Goal: Information Seeking & Learning: Learn about a topic

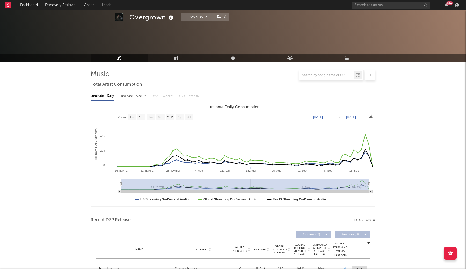
select select "1w"
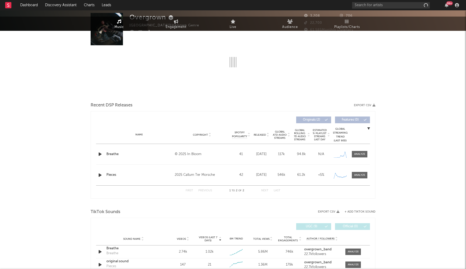
select select "1w"
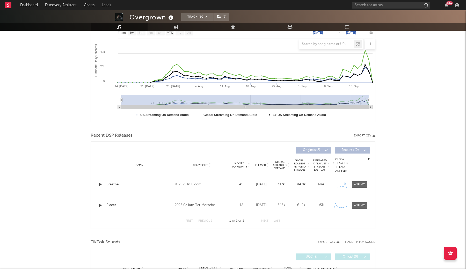
scroll to position [89, 0]
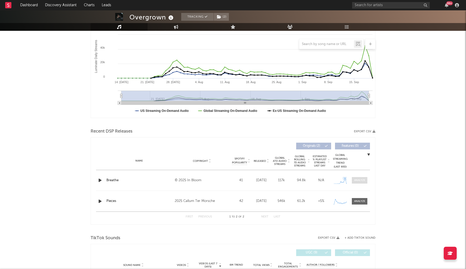
click at [364, 181] on div at bounding box center [359, 180] width 11 height 4
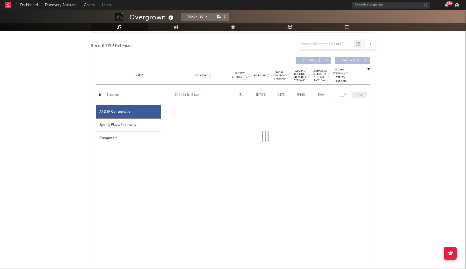
scroll to position [175, 0]
select select "1w"
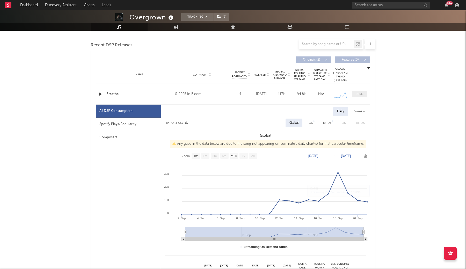
click at [362, 94] on div at bounding box center [359, 94] width 6 height 4
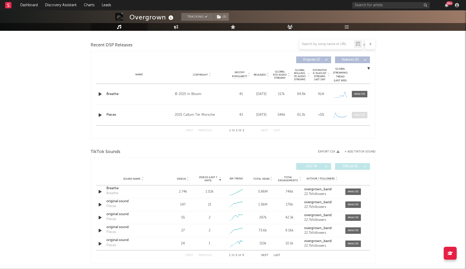
click at [359, 117] on span at bounding box center [360, 115] width 16 height 6
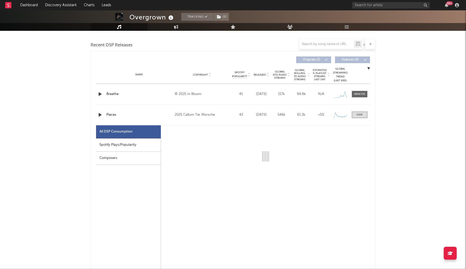
select select "1w"
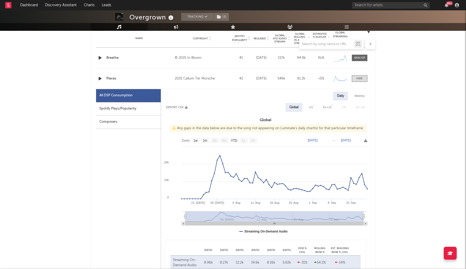
scroll to position [212, 0]
click at [365, 79] on span at bounding box center [360, 78] width 16 height 6
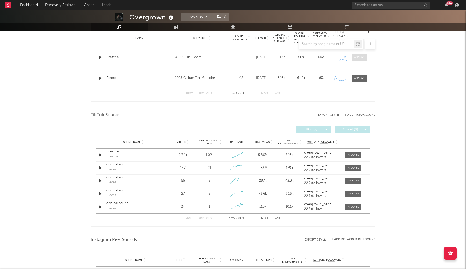
click at [363, 57] on div at bounding box center [359, 57] width 11 height 4
select select "1w"
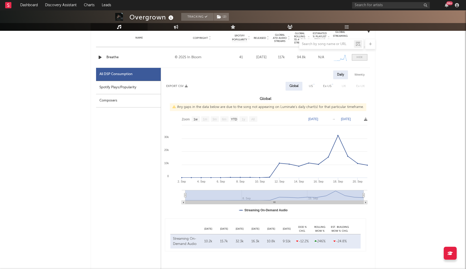
click at [359, 60] on span at bounding box center [360, 57] width 16 height 6
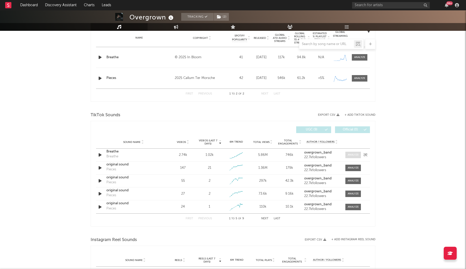
click at [355, 155] on div at bounding box center [353, 155] width 11 height 4
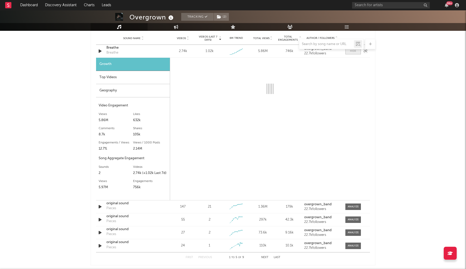
select select "1w"
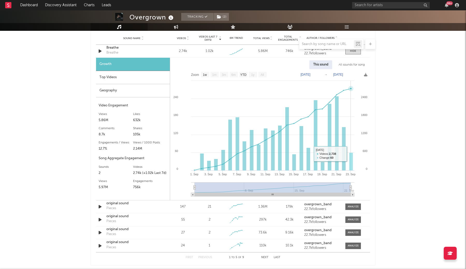
scroll to position [317, 0]
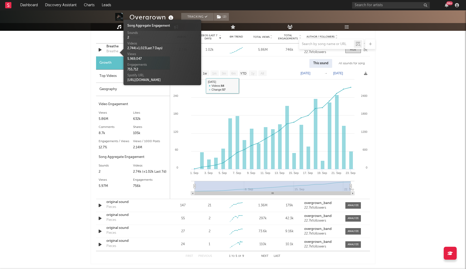
click at [115, 52] on div "Breathe" at bounding box center [112, 51] width 12 height 5
click at [112, 47] on div at bounding box center [233, 44] width 285 height 10
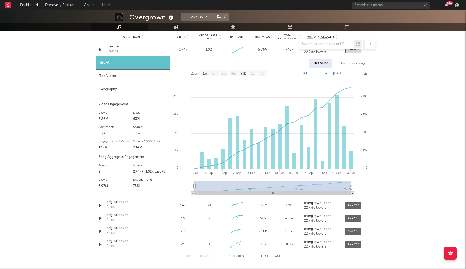
click at [112, 47] on div at bounding box center [233, 44] width 285 height 10
click at [115, 47] on div at bounding box center [233, 44] width 285 height 10
click at [114, 52] on div "Breathe" at bounding box center [112, 51] width 12 height 5
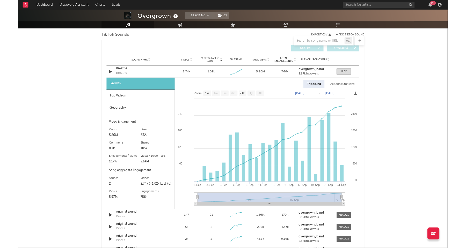
scroll to position [279, 0]
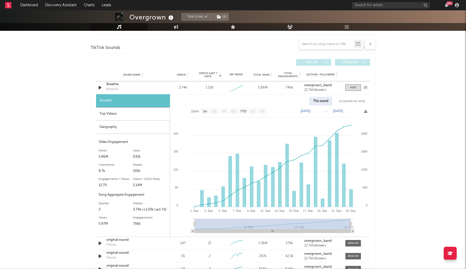
click at [113, 85] on div "Breathe" at bounding box center [133, 84] width 54 height 5
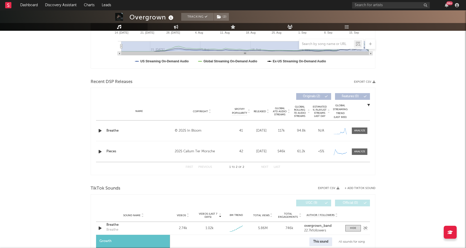
scroll to position [139, 0]
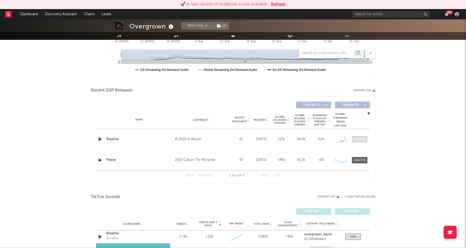
click at [362, 139] on div at bounding box center [359, 139] width 11 height 4
select select "1w"
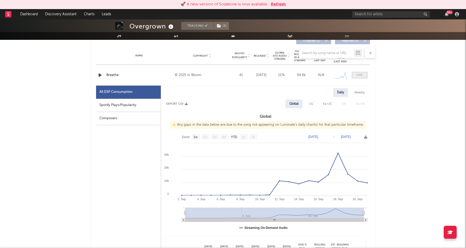
scroll to position [203, 0]
click at [359, 77] on span at bounding box center [360, 74] width 16 height 6
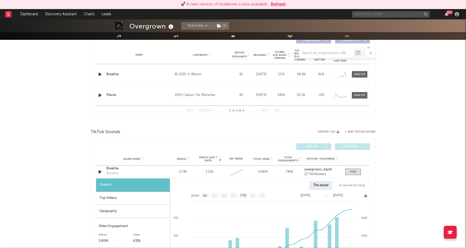
click at [368, 15] on input "text" at bounding box center [391, 14] width 78 height 6
type input "sidney gish"
click at [378, 28] on icon at bounding box center [377, 29] width 4 height 3
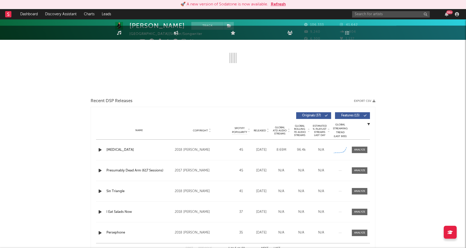
scroll to position [90, 0]
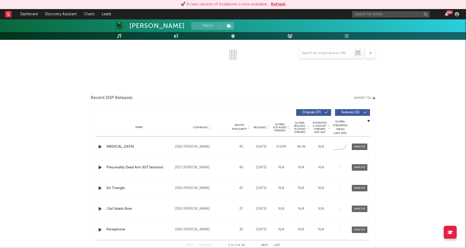
select select "6m"
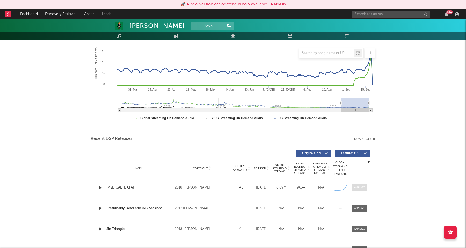
click at [355, 190] on span at bounding box center [360, 188] width 16 height 6
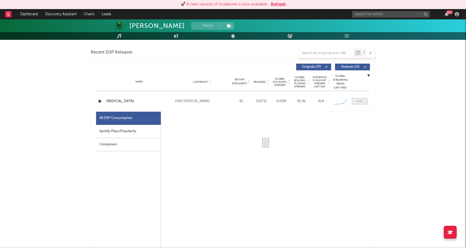
scroll to position [177, 0]
select select "6m"
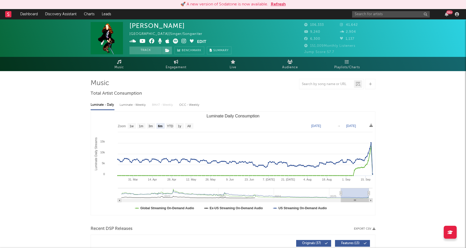
scroll to position [0, 0]
click at [184, 41] on icon at bounding box center [183, 41] width 5 height 5
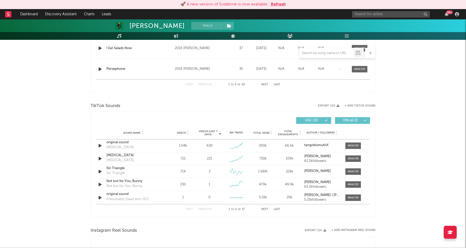
scroll to position [548, 0]
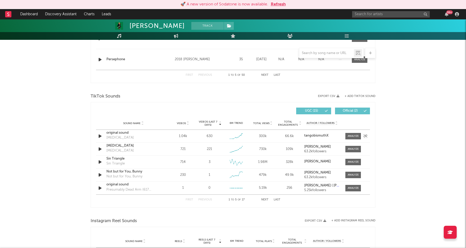
click at [353, 133] on div "Sound Name original sound Impostor Syndrome Videos 1.04k Videos (last 7 days) 6…" at bounding box center [233, 136] width 274 height 13
click at [352, 135] on div at bounding box center [353, 136] width 11 height 4
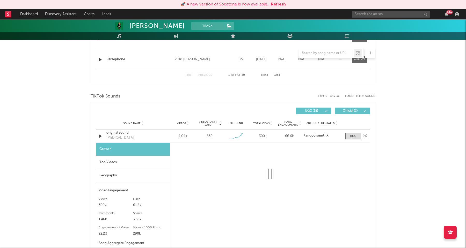
select select "1w"
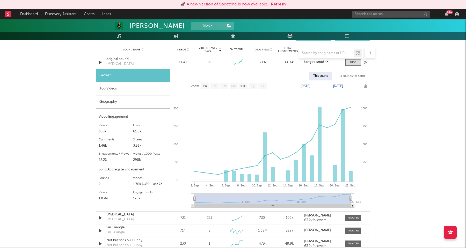
scroll to position [628, 0]
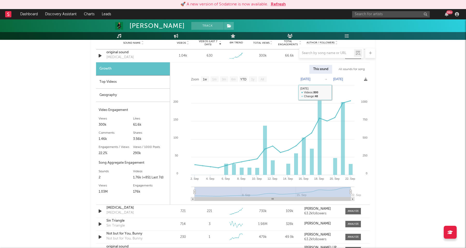
click at [341, 70] on div "All sounds for song" at bounding box center [352, 69] width 34 height 9
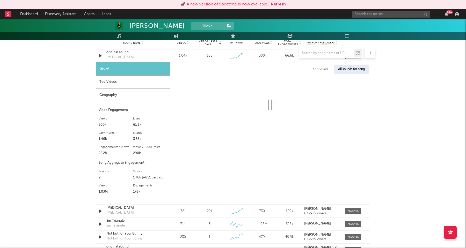
select select "1w"
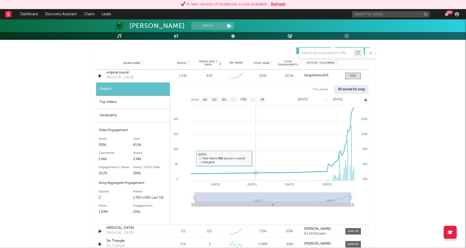
scroll to position [606, 0]
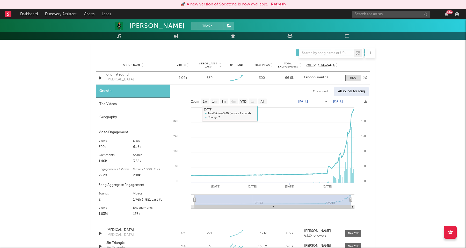
click at [119, 75] on div "original sound" at bounding box center [133, 74] width 54 height 5
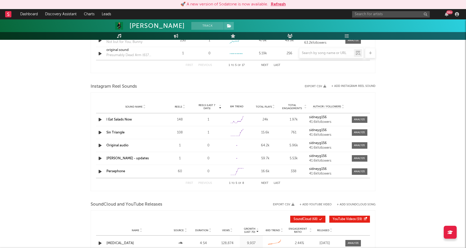
scroll to position [825, 0]
click at [262, 108] on span "Total Plays" at bounding box center [264, 106] width 16 height 3
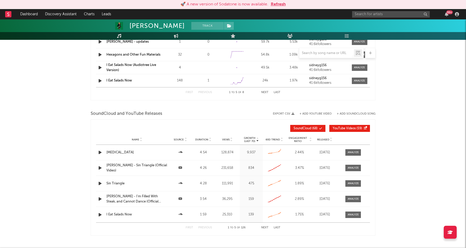
scroll to position [916, 0]
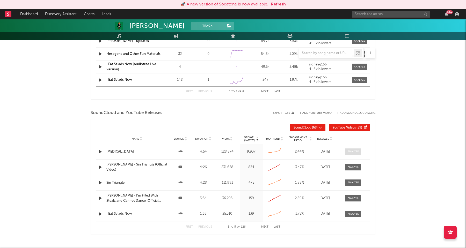
click at [356, 149] on span at bounding box center [353, 152] width 16 height 6
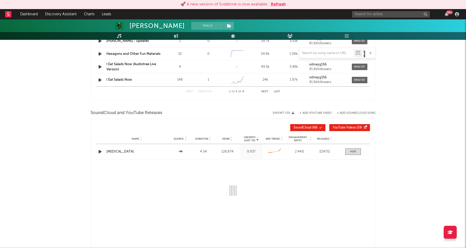
select select "6m"
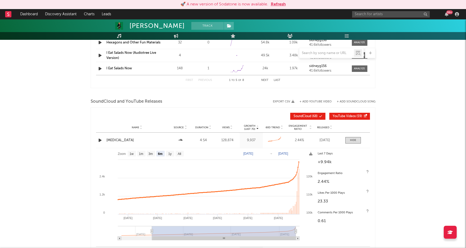
scroll to position [928, 0]
click at [351, 141] on div at bounding box center [353, 140] width 6 height 4
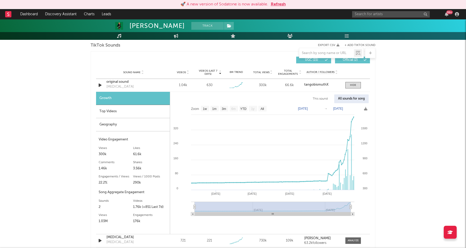
scroll to position [598, 0]
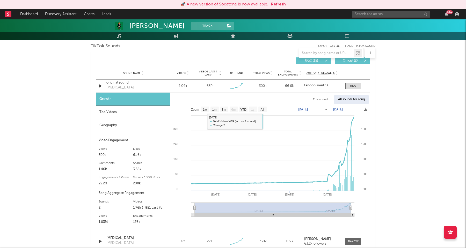
click at [142, 115] on div "Top Videos" at bounding box center [133, 112] width 74 height 13
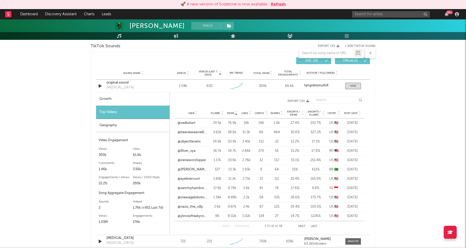
click at [350, 112] on span "Post Date" at bounding box center [351, 113] width 14 height 3
click at [188, 123] on link "@l0ver_sya" at bounding box center [187, 123] width 18 height 5
click at [187, 153] on link "@ireneworshipper" at bounding box center [192, 151] width 28 height 5
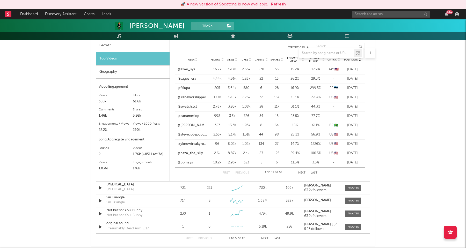
scroll to position [652, 0]
click at [187, 106] on link "@swatch.txt" at bounding box center [187, 106] width 19 height 5
click at [187, 151] on link "@naza_the_silly" at bounding box center [190, 153] width 25 height 5
click at [353, 185] on span at bounding box center [353, 188] width 16 height 6
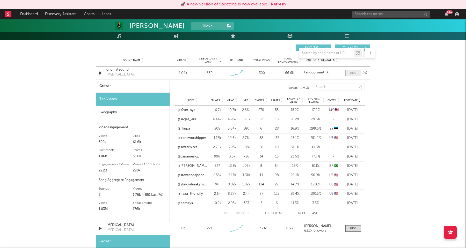
scroll to position [611, 0]
click at [354, 73] on div at bounding box center [353, 73] width 6 height 4
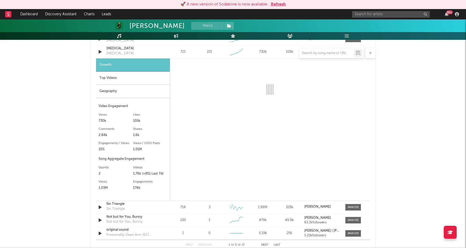
scroll to position [631, 0]
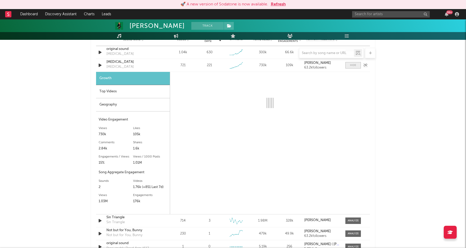
click at [350, 64] on span at bounding box center [353, 65] width 16 height 6
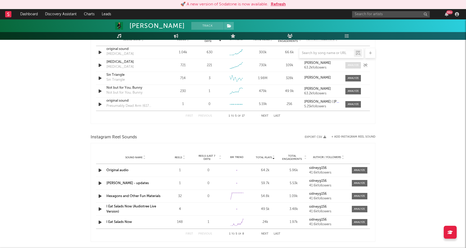
click at [350, 67] on div at bounding box center [353, 65] width 11 height 4
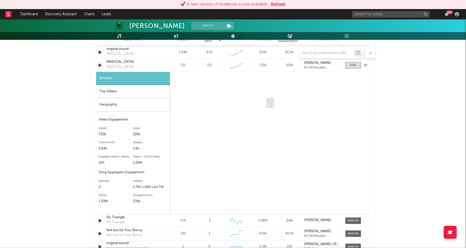
click at [122, 62] on div "Impostor Syndrome" at bounding box center [133, 62] width 54 height 5
select select "6m"
